Goal: Task Accomplishment & Management: Manage account settings

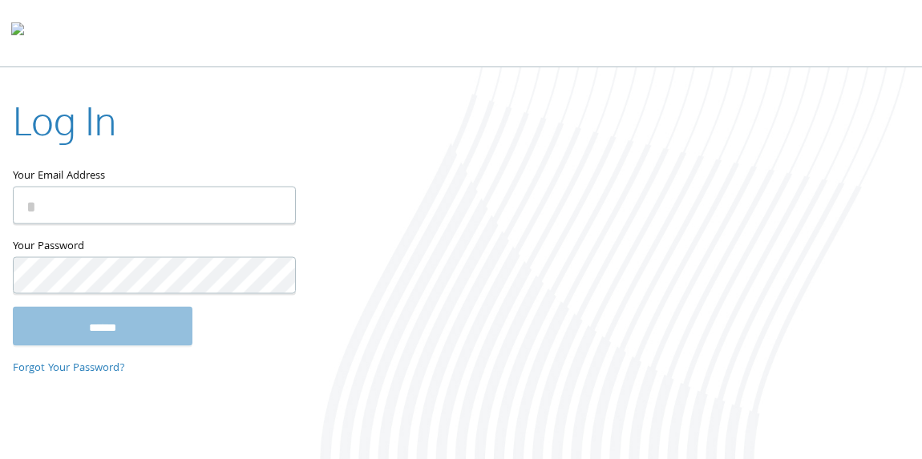
type input "**********"
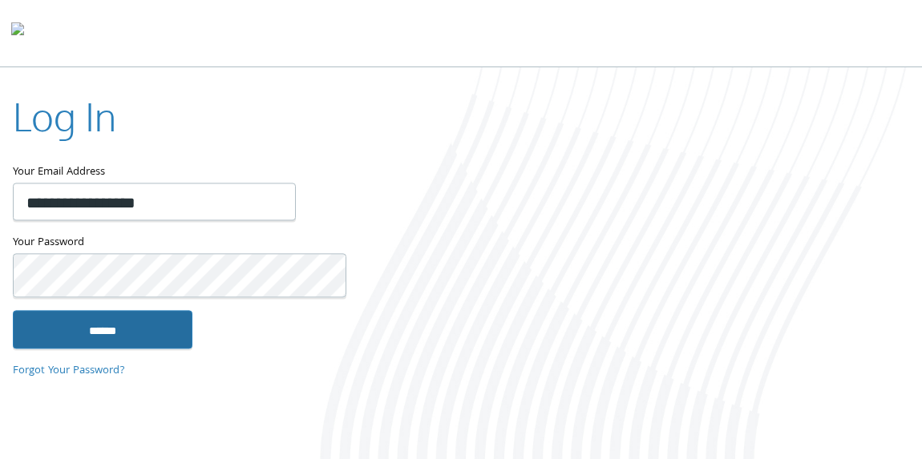
click at [66, 330] on input "******" at bounding box center [103, 329] width 180 height 38
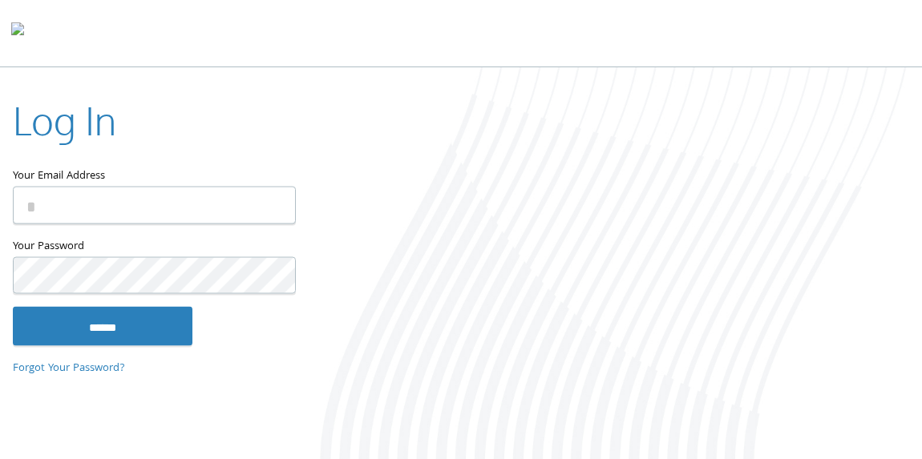
type input "**********"
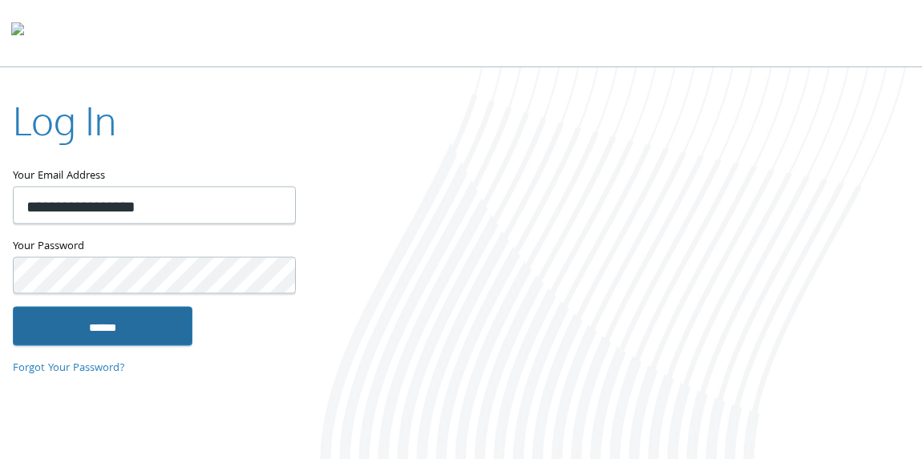
click at [104, 328] on input "******" at bounding box center [103, 326] width 180 height 38
